Goal: Information Seeking & Learning: Check status

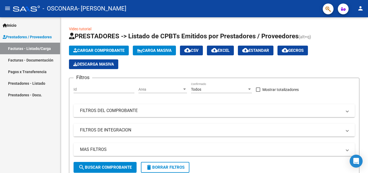
scroll to position [0, 188]
click at [16, 23] on span "Inicio" at bounding box center [10, 25] width 14 height 6
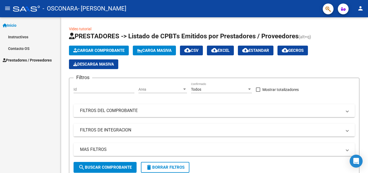
click at [39, 61] on span "Prestadores / Proveedores" at bounding box center [27, 60] width 49 height 6
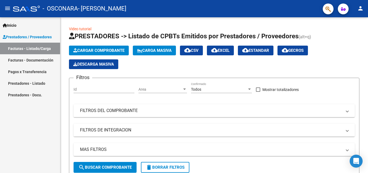
click at [37, 62] on link "Facturas - Documentación" at bounding box center [30, 60] width 60 height 12
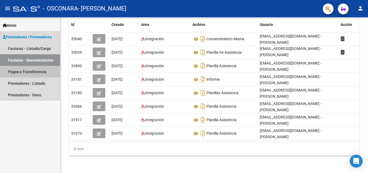
click at [30, 72] on link "Pagos x Transferencia" at bounding box center [30, 72] width 60 height 12
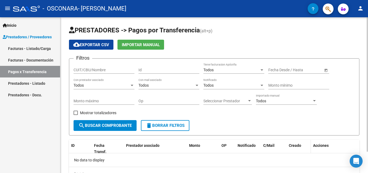
scroll to position [25, 0]
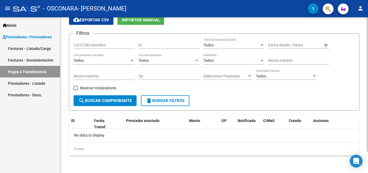
click at [81, 135] on div "No data to display" at bounding box center [214, 134] width 290 height 13
click at [107, 138] on div "No data to display" at bounding box center [214, 134] width 290 height 13
click at [73, 121] on span "ID" at bounding box center [72, 120] width 3 height 4
click at [99, 122] on span "Fecha Transf." at bounding box center [100, 123] width 12 height 10
click at [223, 121] on span "OP" at bounding box center [223, 120] width 5 height 4
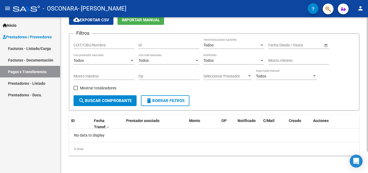
click at [259, 122] on span at bounding box center [259, 124] width 2 height 18
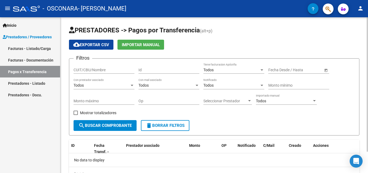
click at [97, 69] on input "CUIT/CBU/Nombre" at bounding box center [103, 70] width 61 height 5
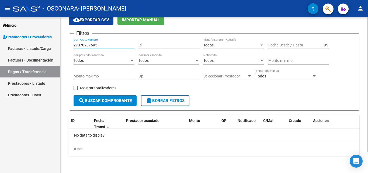
type input "27370787595"
click at [111, 61] on div "Todos" at bounding box center [101, 60] width 56 height 5
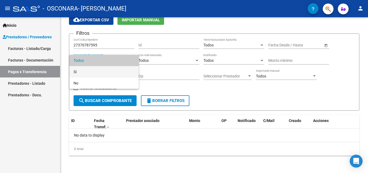
click at [77, 74] on span "Si" at bounding box center [103, 71] width 61 height 11
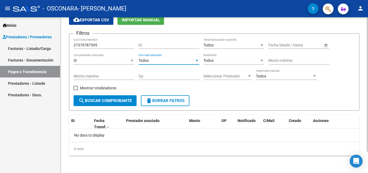
click at [150, 59] on div "Todos" at bounding box center [166, 60] width 56 height 5
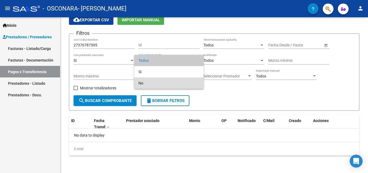
click at [143, 83] on span "No" at bounding box center [168, 82] width 61 height 11
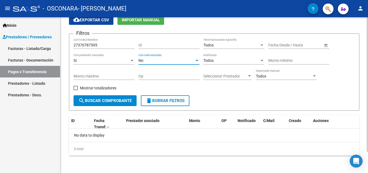
click at [147, 42] on div "Id" at bounding box center [168, 43] width 61 height 11
click at [174, 44] on input "Id" at bounding box center [168, 45] width 61 height 5
click at [168, 46] on input "Id" at bounding box center [168, 45] width 61 height 5
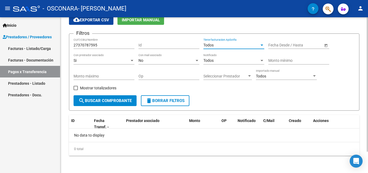
click at [220, 44] on div "Todos" at bounding box center [231, 45] width 56 height 5
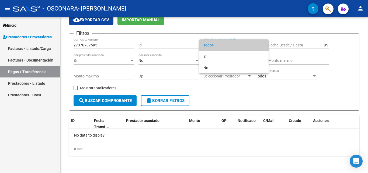
click at [175, 47] on div at bounding box center [184, 86] width 368 height 173
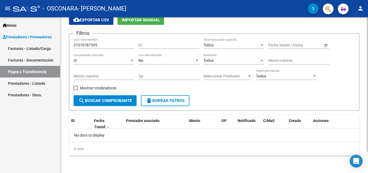
click at [76, 87] on span at bounding box center [75, 88] width 4 height 4
click at [76, 90] on input "Mostrar totalizadores" at bounding box center [75, 90] width 0 height 0
checkbox input "true"
click at [92, 62] on div "Si" at bounding box center [101, 60] width 56 height 5
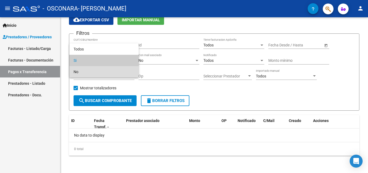
click at [92, 72] on span "No" at bounding box center [103, 71] width 61 height 11
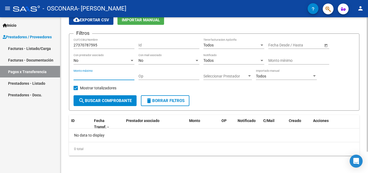
click at [111, 77] on input "Monto máximo" at bounding box center [103, 76] width 61 height 5
click at [237, 77] on span "Seleccionar Prestador" at bounding box center [225, 76] width 44 height 5
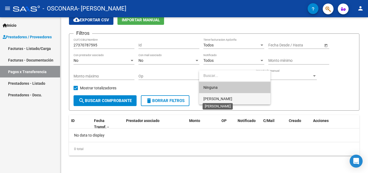
click at [213, 97] on span "[PERSON_NAME]" at bounding box center [217, 98] width 29 height 4
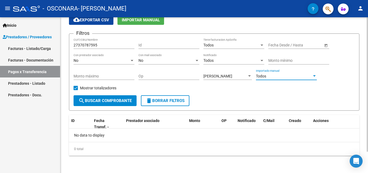
click at [269, 77] on div "Todos" at bounding box center [284, 76] width 56 height 5
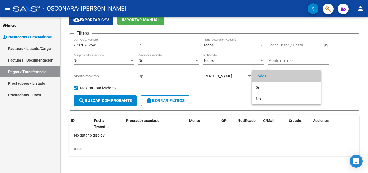
click at [263, 62] on div at bounding box center [184, 86] width 368 height 173
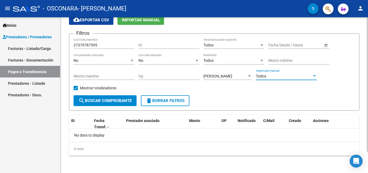
click at [269, 75] on div "Todos" at bounding box center [284, 76] width 56 height 5
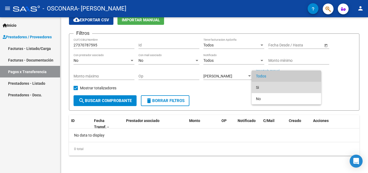
click at [262, 85] on span "Si" at bounding box center [286, 87] width 61 height 11
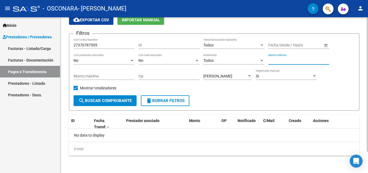
click at [294, 58] on input "Monto mínimo" at bounding box center [298, 60] width 61 height 5
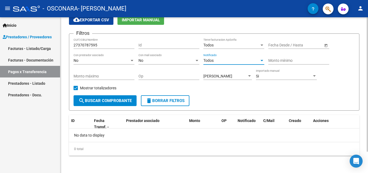
click at [215, 60] on div "Todos" at bounding box center [231, 60] width 56 height 5
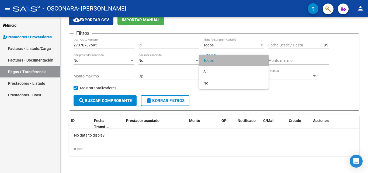
click at [213, 61] on span "Todos" at bounding box center [233, 60] width 61 height 11
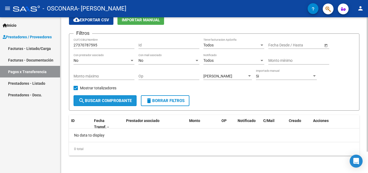
click at [100, 99] on span "search Buscar Comprobante" at bounding box center [104, 100] width 53 height 5
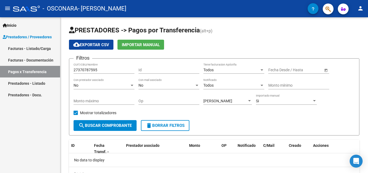
click at [29, 96] on link "Prestadores - Docu." at bounding box center [30, 95] width 60 height 12
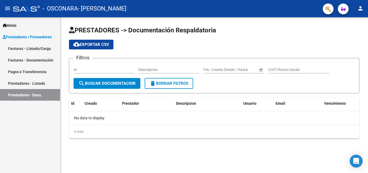
click at [93, 71] on input "Id" at bounding box center [103, 69] width 61 height 5
